Goal: Communication & Community: Answer question/provide support

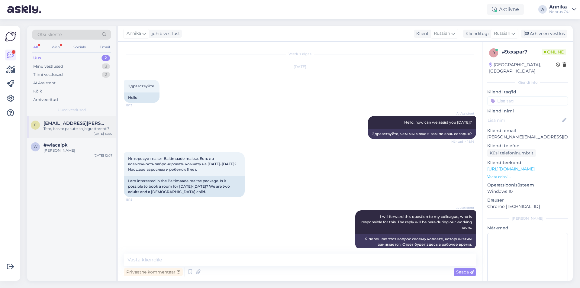
click at [78, 125] on span "[EMAIL_ADDRESS][PERSON_NAME][DOMAIN_NAME]" at bounding box center [75, 123] width 63 height 5
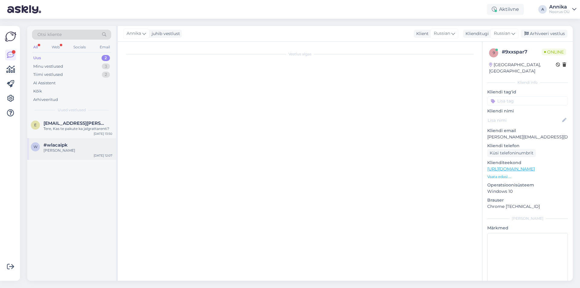
scroll to position [45, 0]
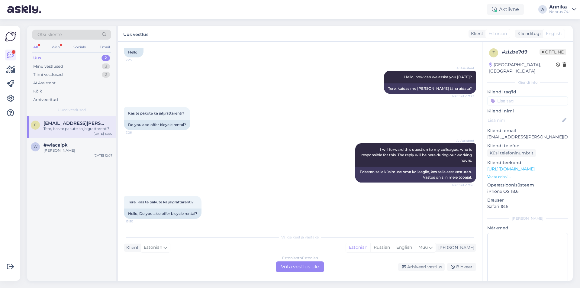
click at [316, 266] on div "Estonian to Estonian Võta vestlus üle" at bounding box center [300, 266] width 48 height 11
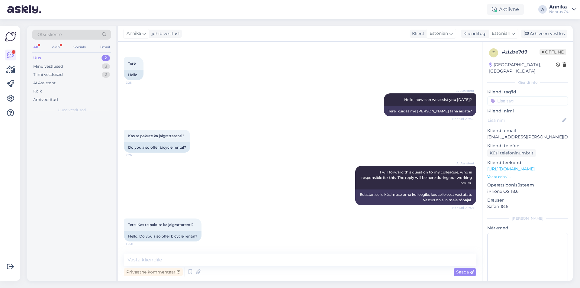
scroll to position [23, 0]
click at [144, 257] on textarea at bounding box center [300, 259] width 352 height 13
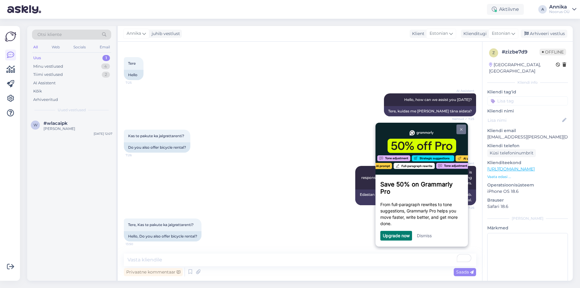
click at [465, 129] on link at bounding box center [461, 129] width 10 height 10
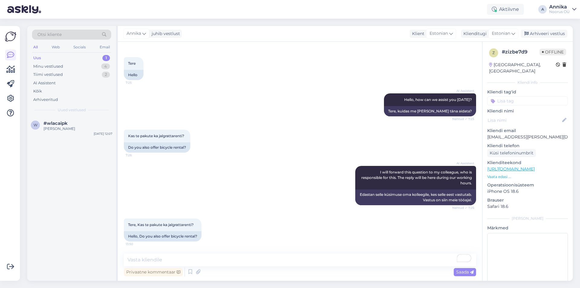
click at [580, 55] on div "Otsi kliente All Web Socials Email Uus 1 Minu vestlused 4 Tiimi vestlused 2 AI …" at bounding box center [302, 153] width 556 height 269
click at [163, 254] on textarea "To enrich screen reader interactions, please activate Accessibility in Grammarl…" at bounding box center [300, 259] width 352 height 13
click at [163, 256] on textarea "To enrich screen reader interactions, please activate Accessibility in Grammarl…" at bounding box center [300, 259] width 352 height 13
click at [191, 255] on textarea "To enrich screen reader interactions, please activate Accessibility in Grammarl…" at bounding box center [300, 259] width 352 height 13
type textarea "Tere,"
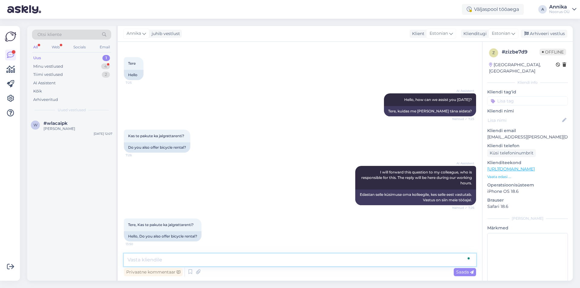
scroll to position [49, 0]
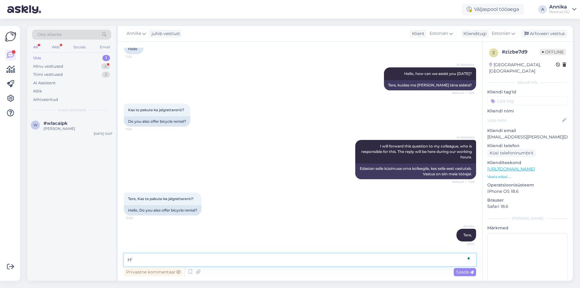
type textarea "H"
type textarea "Jah, 1 tund maksab 5 eurot ja päevane rent on 15 eurot. Head õhtut!"
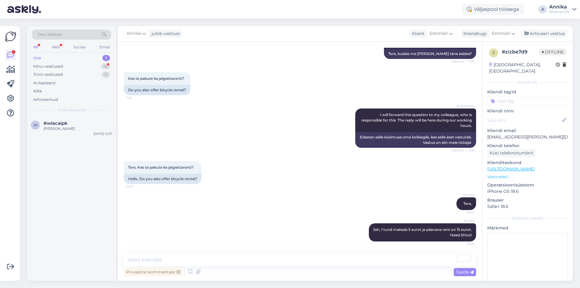
drag, startPoint x: 533, startPoint y: 88, endPoint x: 0, endPoint y: 153, distance: 537.2
drag, startPoint x: 0, startPoint y: 153, endPoint x: 302, endPoint y: 51, distance: 319.2
click at [302, 51] on div "AI Assistent Hello, how can we assist you [DATE]? Nähtud ✓ 7:25 Tere, kuidas me…" at bounding box center [300, 47] width 352 height 36
click at [44, 61] on div "Uus 1" at bounding box center [71, 58] width 79 height 8
click at [45, 63] on div "Minu vestlused 4" at bounding box center [71, 66] width 79 height 8
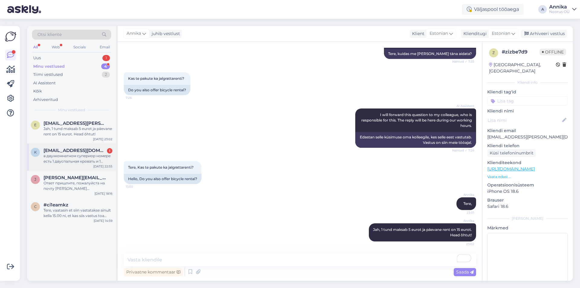
click at [93, 163] on div "в двухкомнатном супериор номере есть 1 двуспальная кровать и 1 диван или еще чт…" at bounding box center [78, 158] width 69 height 11
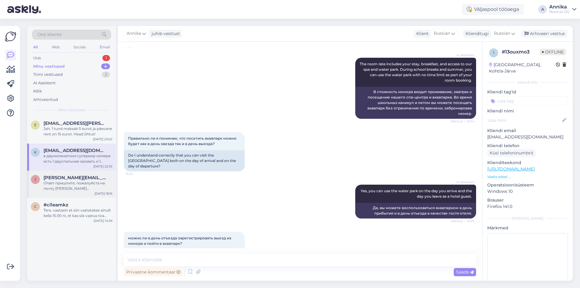
scroll to position [400, 0]
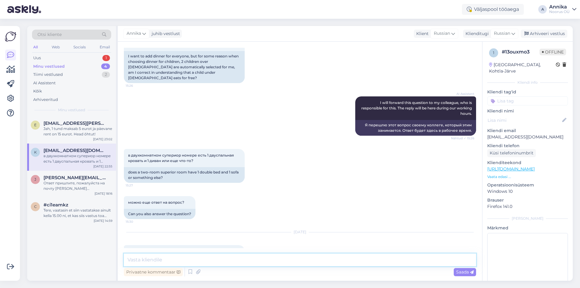
click at [173, 258] on textarea at bounding box center [300, 259] width 352 height 13
click at [150, 258] on textarea "To enrich screen reader interactions, please activate Accessibility in Grammarl…" at bounding box center [300, 259] width 352 height 13
click at [172, 261] on textarea "To enrich screen reader interactions, please activate Accessibility in Grammarl…" at bounding box center [300, 259] width 352 height 13
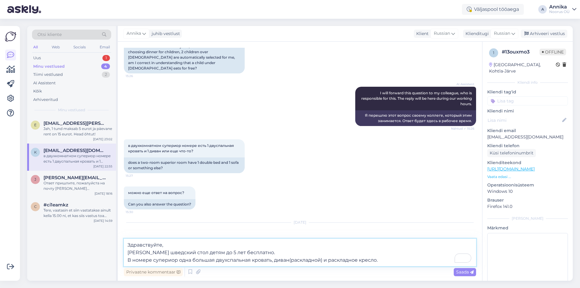
scroll to position [415, 0]
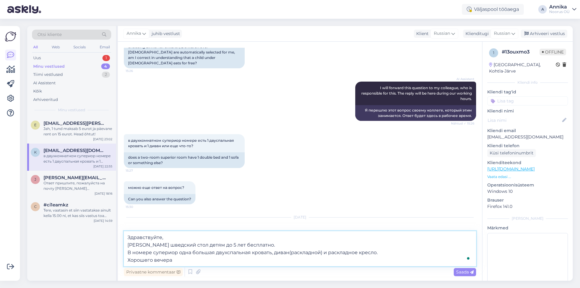
type textarea "Здравствуйте, [PERSON_NAME] шведский стол детям до 5 лет бесплатно. В номере су…"
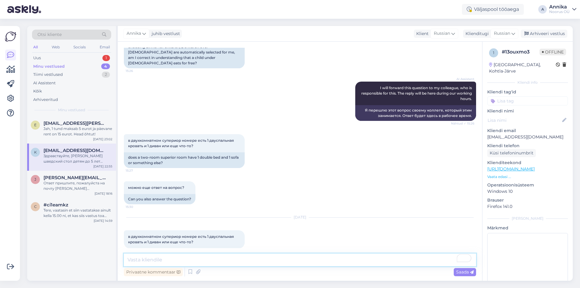
scroll to position [448, 0]
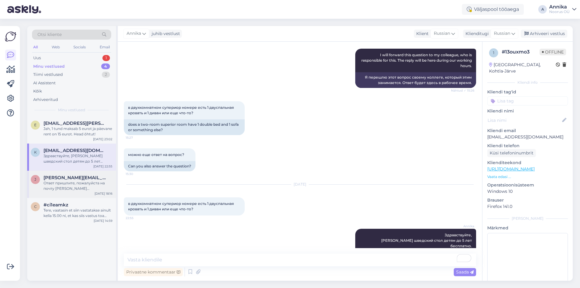
click at [61, 181] on div "Ответ пришлите, пожалуйста на почту [PERSON_NAME][EMAIL_ADDRESS][DOMAIN_NAME]" at bounding box center [78, 185] width 69 height 11
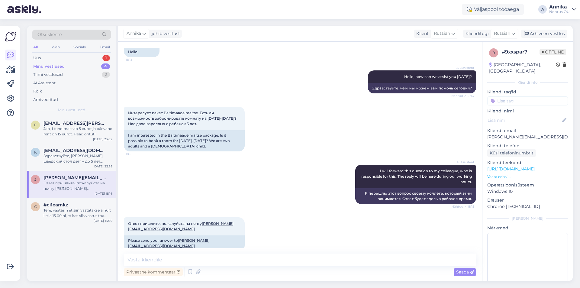
scroll to position [50, 0]
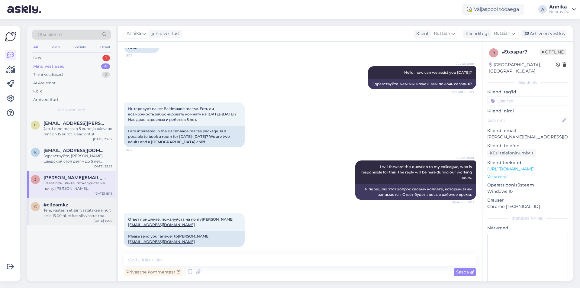
click at [83, 205] on div "#ci1eamkz" at bounding box center [78, 204] width 69 height 5
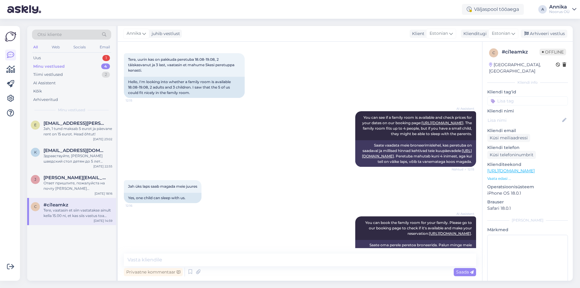
scroll to position [0, 0]
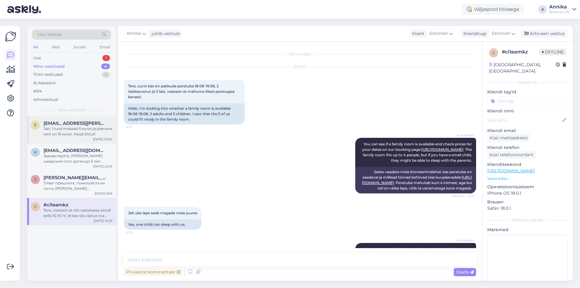
click at [72, 132] on div "Jah, 1 tund maksab 5 eurot ja päevane rent on 15 eurot. Head õhtut!" at bounding box center [78, 131] width 69 height 11
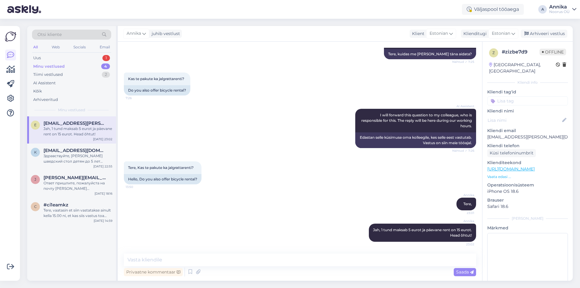
scroll to position [80, 0]
